Goal: Information Seeking & Learning: Learn about a topic

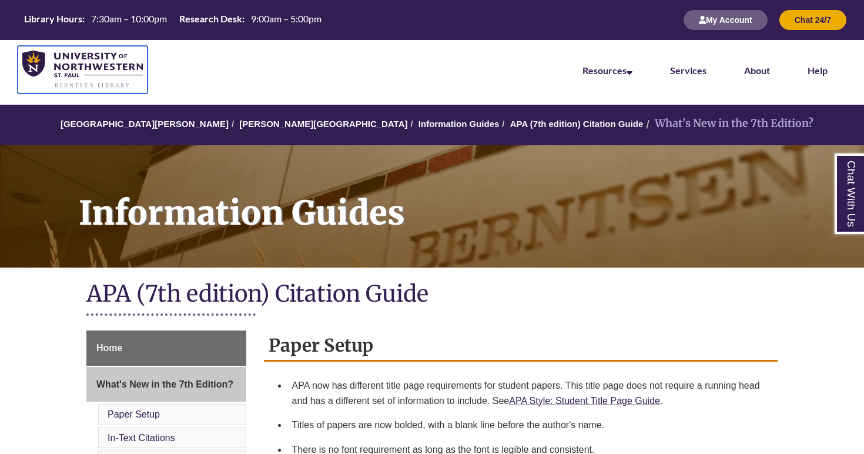
click at [69, 84] on img at bounding box center [82, 70] width 121 height 38
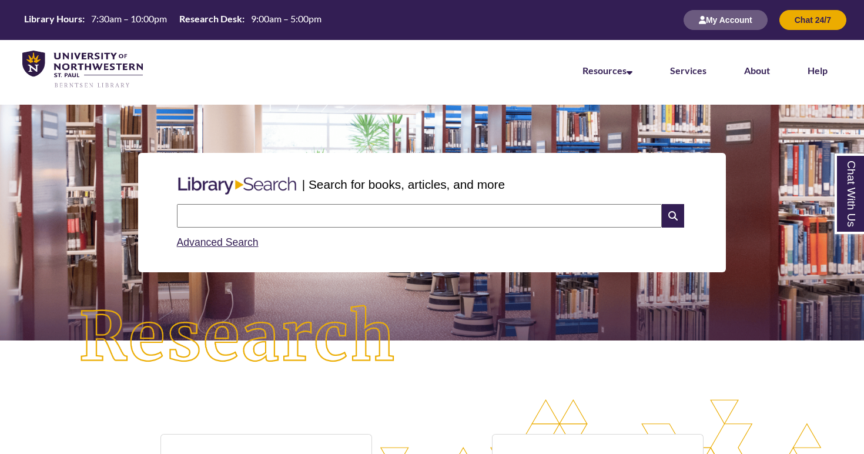
click at [312, 225] on input "text" at bounding box center [419, 216] width 485 height 24
paste input "**********"
type input "**********"
